Goal: Transaction & Acquisition: Purchase product/service

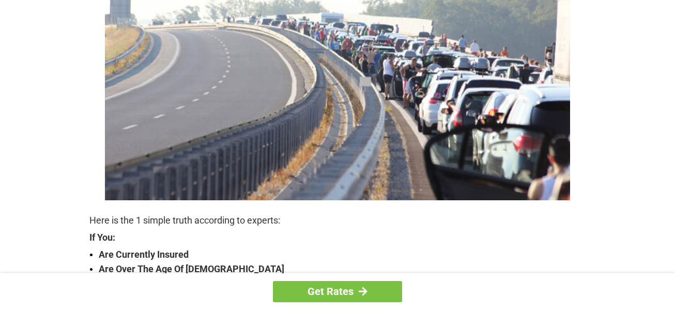
scroll to position [127, 0]
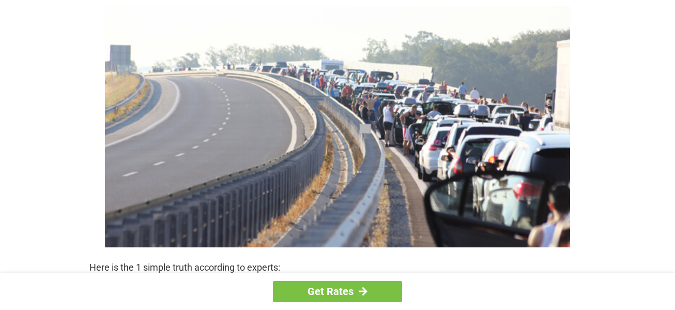
click at [430, 151] on img at bounding box center [337, 126] width 465 height 241
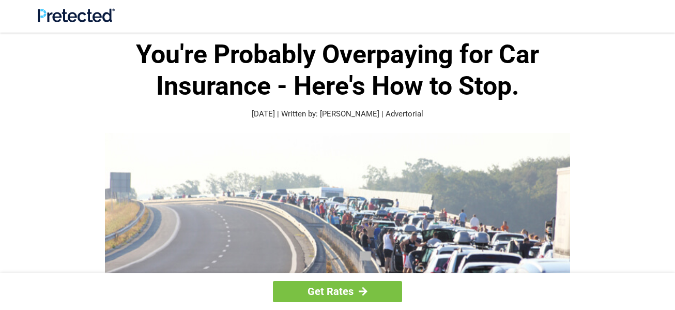
click at [352, 95] on h1 "You're Probably Overpaying for Car Insurance - Here's How to Stop." at bounding box center [337, 70] width 496 height 63
click at [326, 293] on link "Get Rates" at bounding box center [337, 291] width 129 height 21
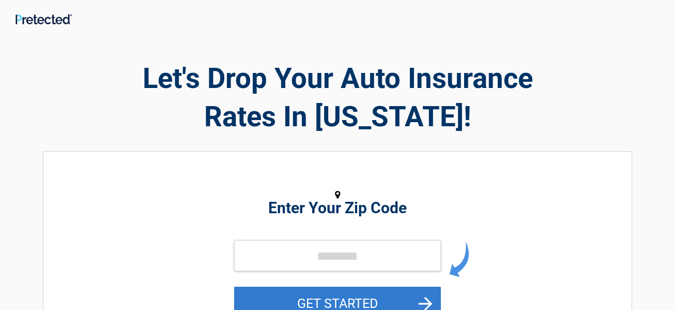
click at [328, 296] on button "GET STARTED" at bounding box center [337, 303] width 207 height 34
